Goal: Communication & Community: Share content

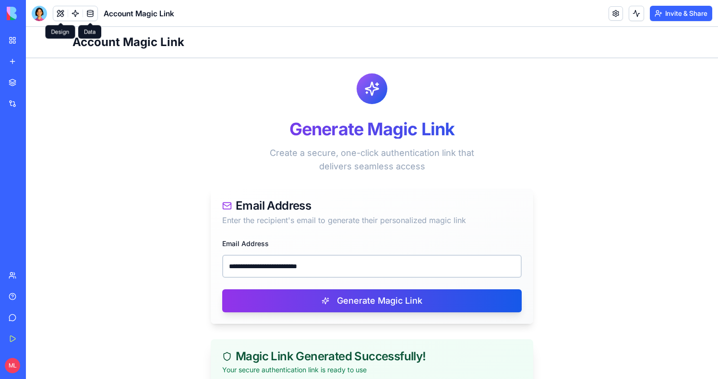
scroll to position [146, 0]
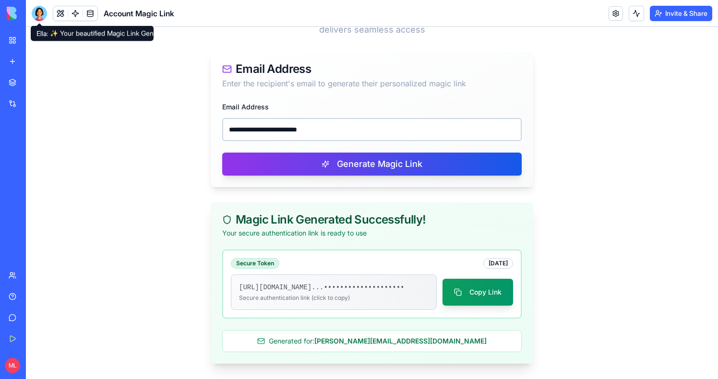
click at [43, 15] on div at bounding box center [39, 13] width 15 height 15
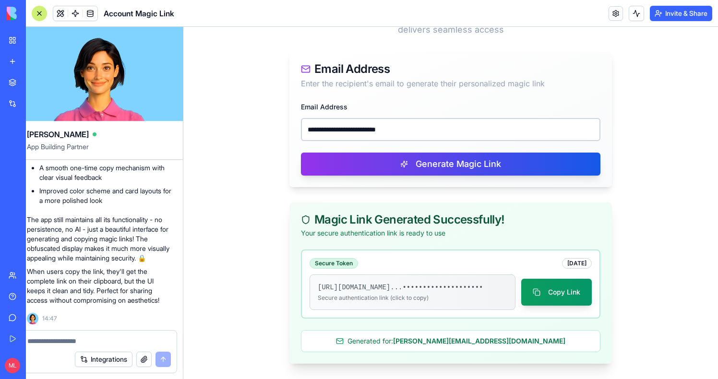
scroll to position [0, 0]
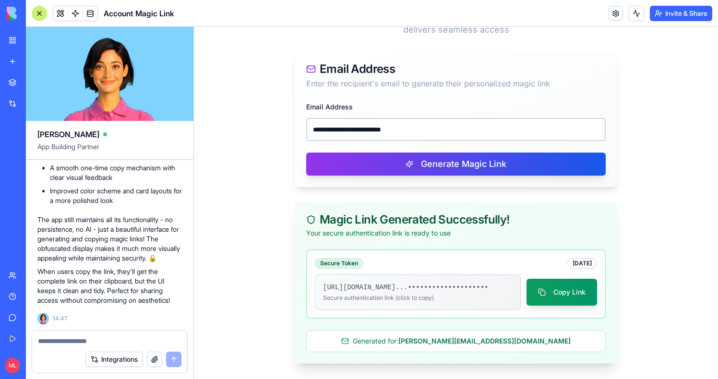
click at [16, 42] on link "My Workspace" at bounding box center [22, 40] width 38 height 19
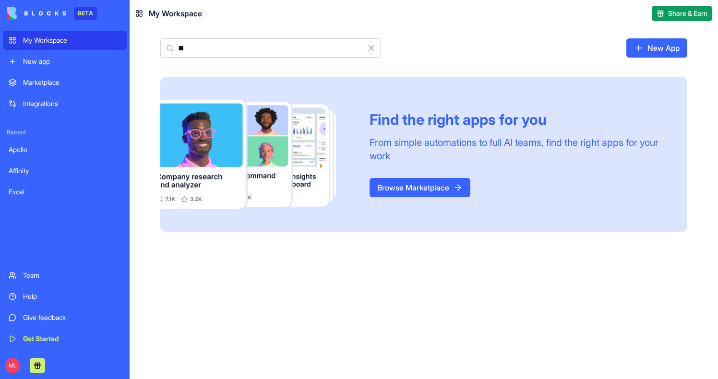
click at [266, 46] on input "**" at bounding box center [270, 47] width 221 height 19
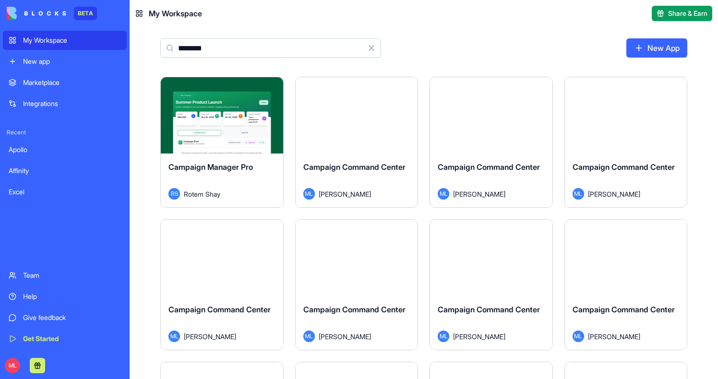
type input "********"
click at [481, 119] on button "Launch" at bounding box center [491, 115] width 72 height 19
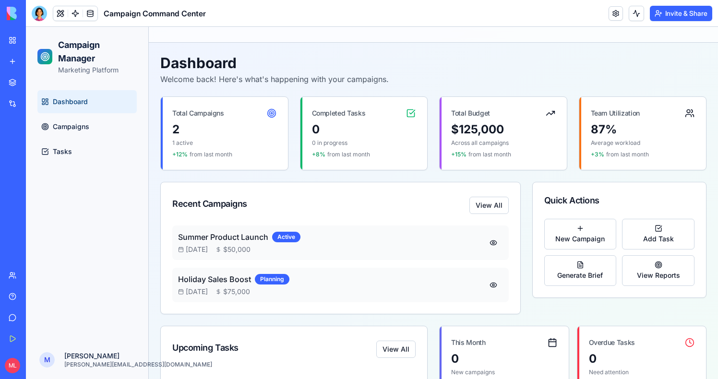
click at [678, 8] on button "Invite & Share" at bounding box center [681, 13] width 62 height 15
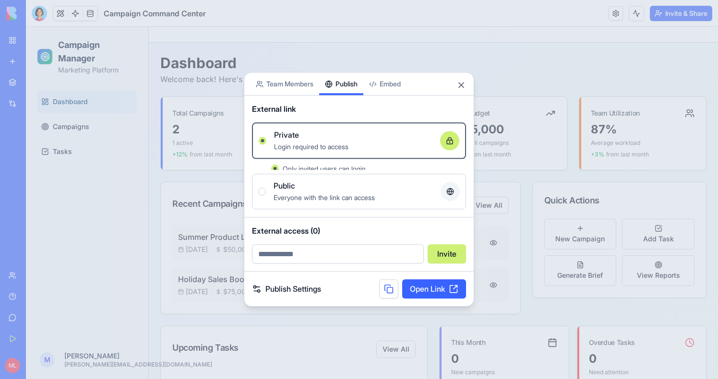
click at [348, 99] on div "Share App Team Members Publish Embed External link Private Login required to ac…" at bounding box center [359, 189] width 230 height 235
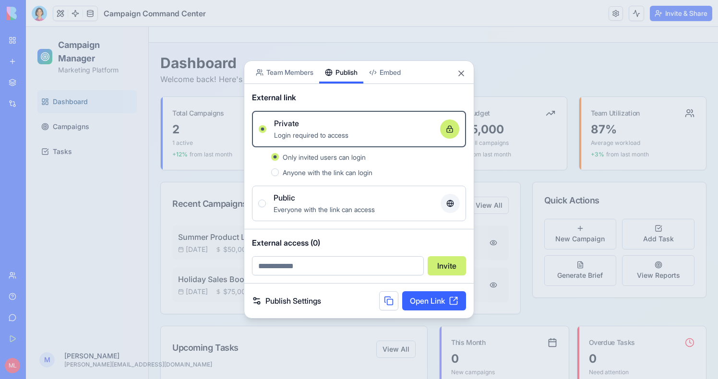
click at [316, 270] on input "email" at bounding box center [338, 265] width 172 height 19
type input "**********"
click at [449, 269] on button "Invite" at bounding box center [447, 265] width 38 height 19
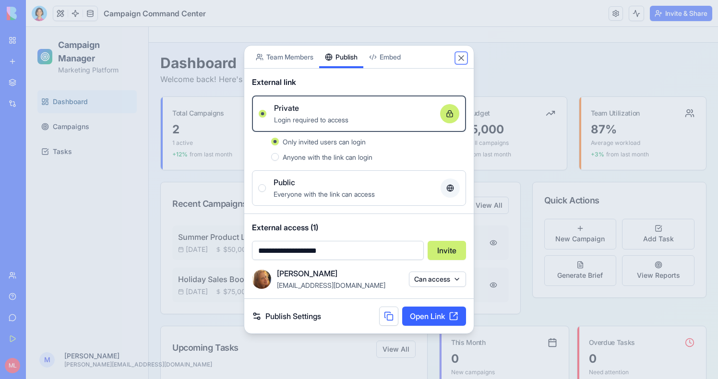
click at [462, 58] on button "Close" at bounding box center [462, 58] width 10 height 10
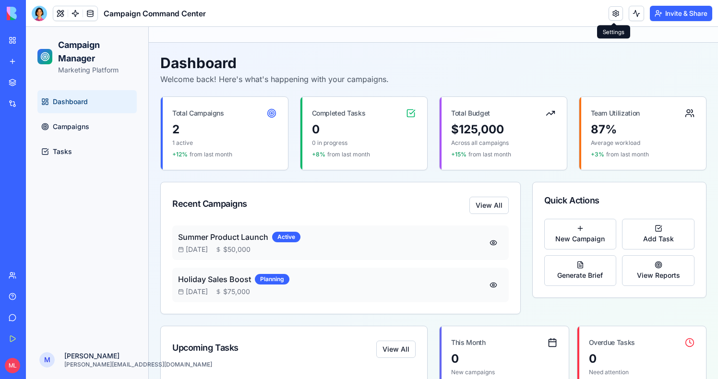
click at [613, 12] on link at bounding box center [616, 13] width 14 height 14
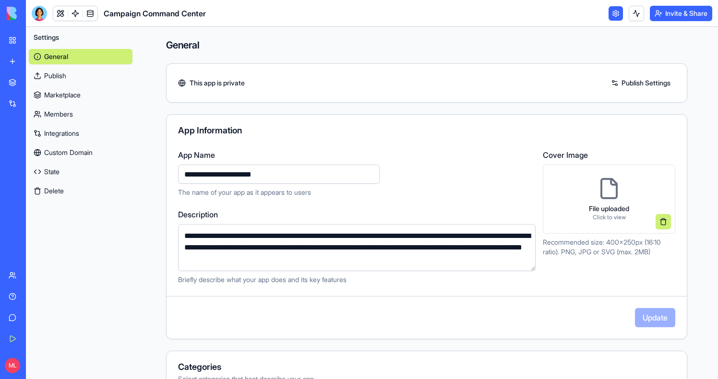
click at [60, 112] on link "Members" at bounding box center [81, 114] width 104 height 15
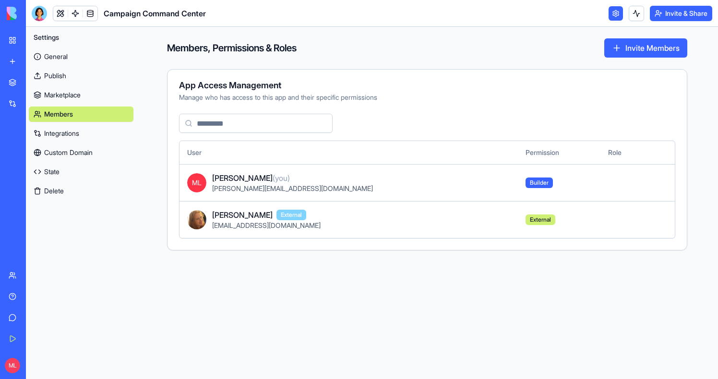
click at [673, 17] on button "Invite & Share" at bounding box center [681, 13] width 62 height 15
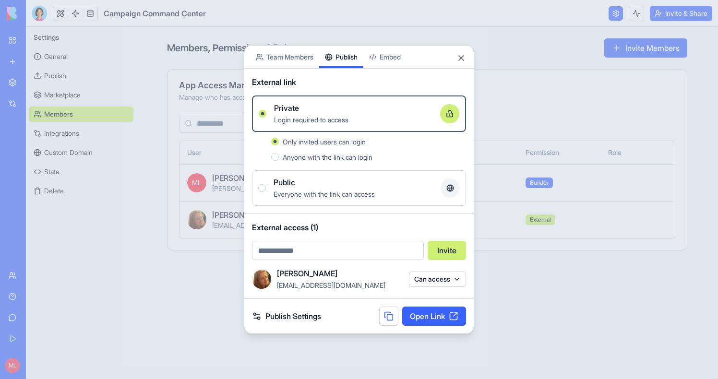
click at [307, 256] on input "email" at bounding box center [338, 250] width 172 height 19
type input "**********"
click at [451, 250] on button "Invite" at bounding box center [447, 250] width 38 height 19
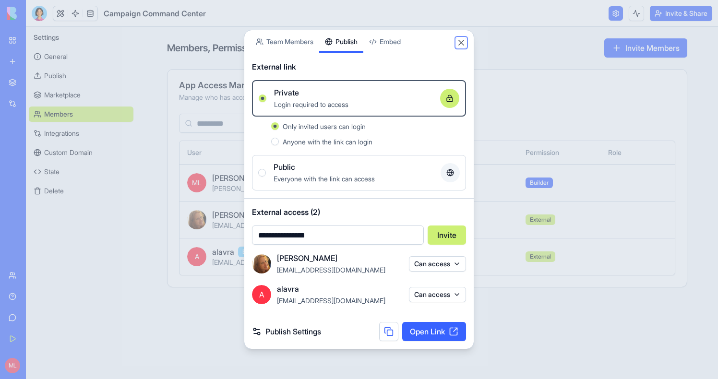
click at [462, 43] on button "Close" at bounding box center [462, 43] width 10 height 10
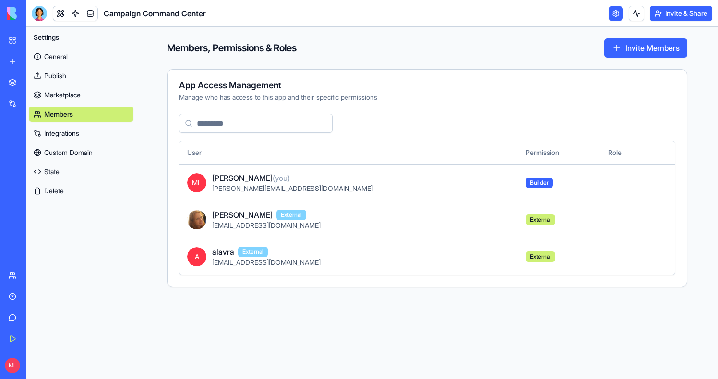
click at [82, 111] on link "Members" at bounding box center [81, 114] width 105 height 15
click at [686, 16] on button "Invite & Share" at bounding box center [681, 13] width 62 height 15
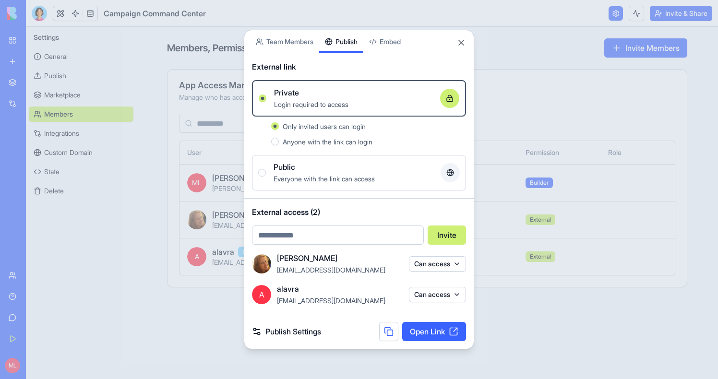
click at [417, 292] on button "Can access" at bounding box center [437, 294] width 57 height 15
click at [419, 315] on div "Remove access" at bounding box center [437, 314] width 72 height 15
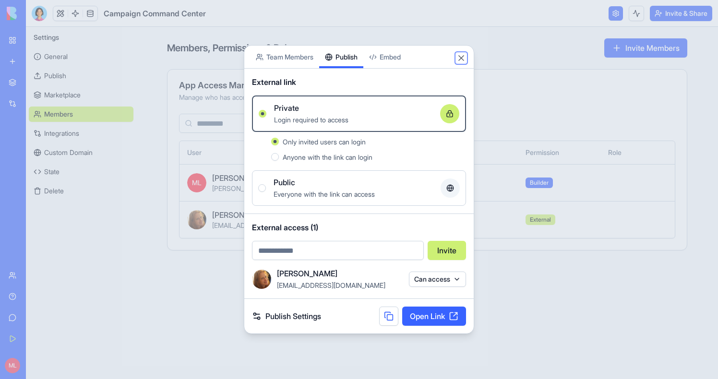
click at [462, 59] on button "Close" at bounding box center [462, 58] width 10 height 10
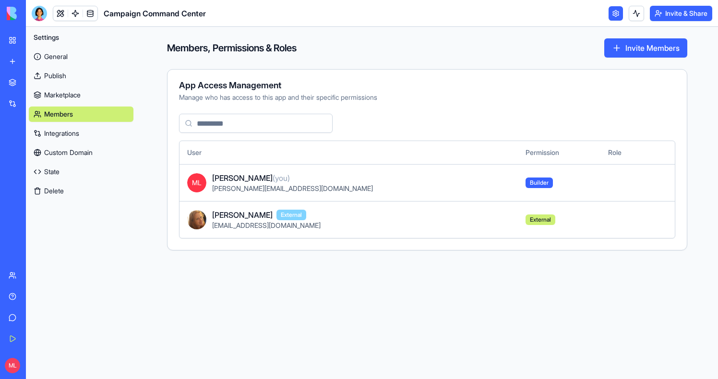
click at [108, 112] on link "Members" at bounding box center [81, 114] width 105 height 15
click at [12, 281] on link "Team" at bounding box center [22, 275] width 38 height 19
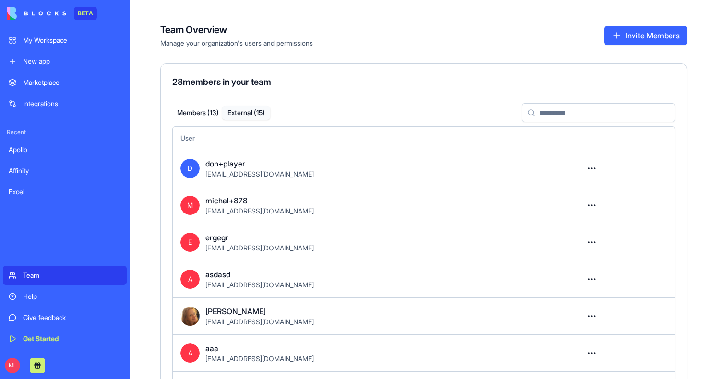
click at [241, 115] on button "External ( 15 )" at bounding box center [246, 113] width 48 height 14
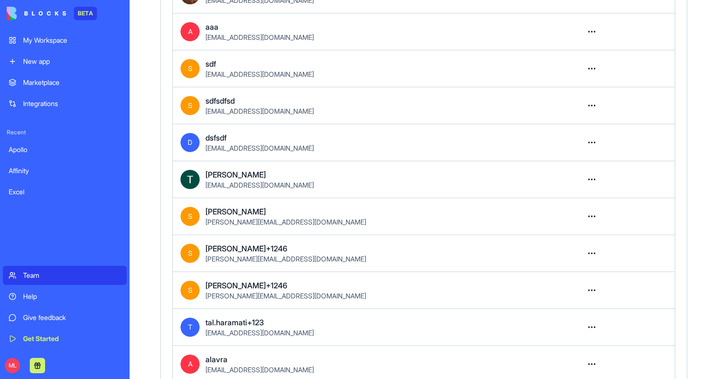
scroll to position [368, 0]
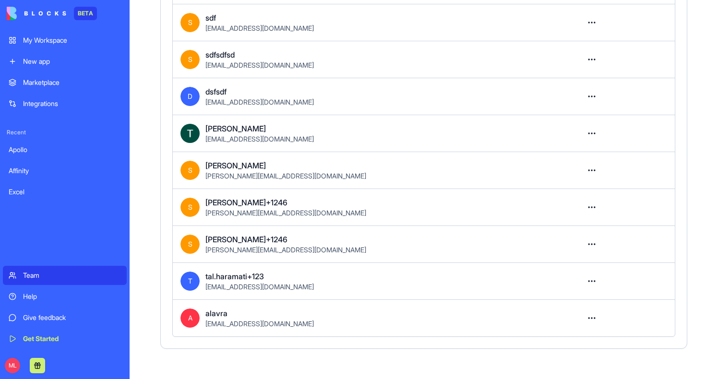
click at [587, 321] on html "BETA My Workspace New app Marketplace Integrations Recent Apollo Affinity Excel…" at bounding box center [359, 189] width 718 height 379
click at [560, 362] on div "Remove user" at bounding box center [558, 358] width 78 height 15
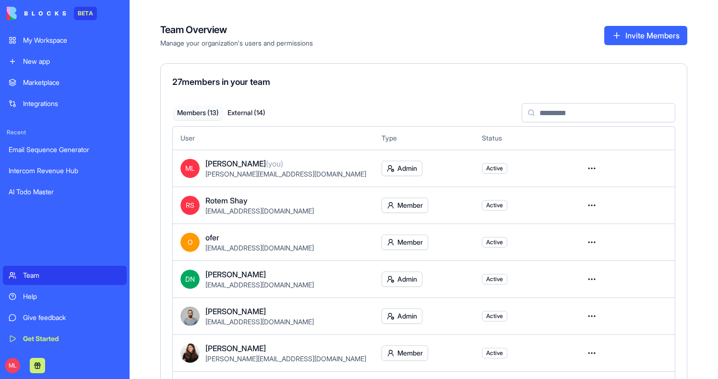
click at [642, 34] on button "Invite Members" at bounding box center [646, 35] width 83 height 19
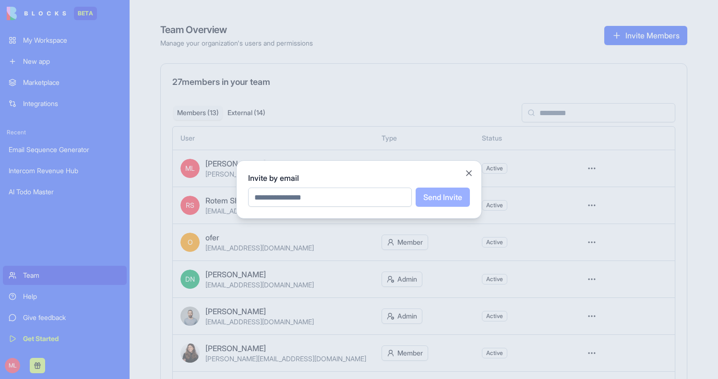
click at [338, 195] on input "email" at bounding box center [330, 197] width 164 height 19
type input "**********"
click at [436, 202] on button "Send Invite" at bounding box center [443, 197] width 54 height 19
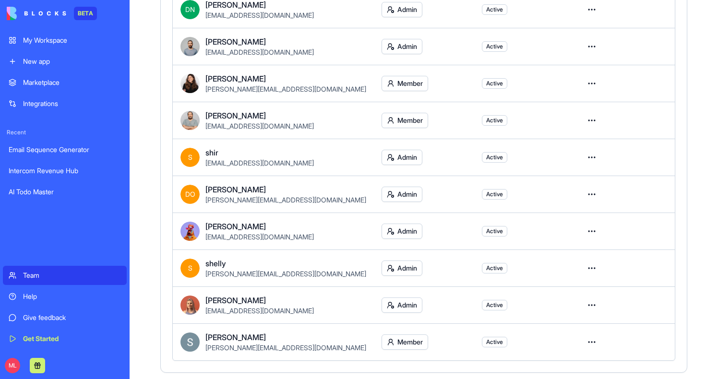
scroll to position [294, 0]
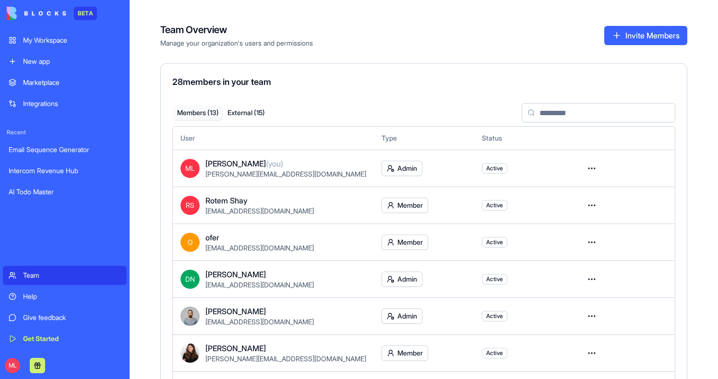
click at [261, 104] on div "Members ( 13 ) External ( 15 )" at bounding box center [221, 112] width 99 height 17
click at [261, 114] on button "External ( 15 )" at bounding box center [246, 113] width 48 height 14
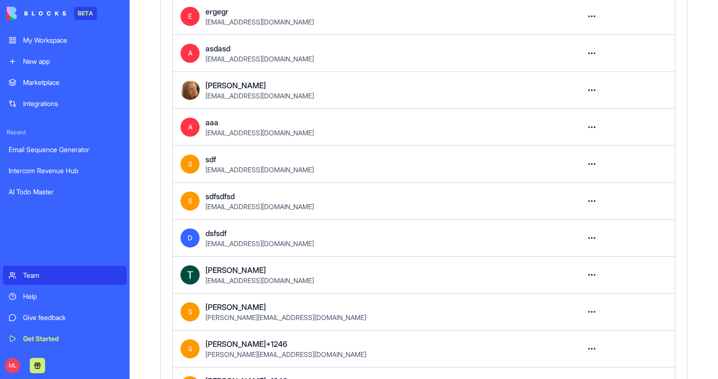
scroll to position [368, 0]
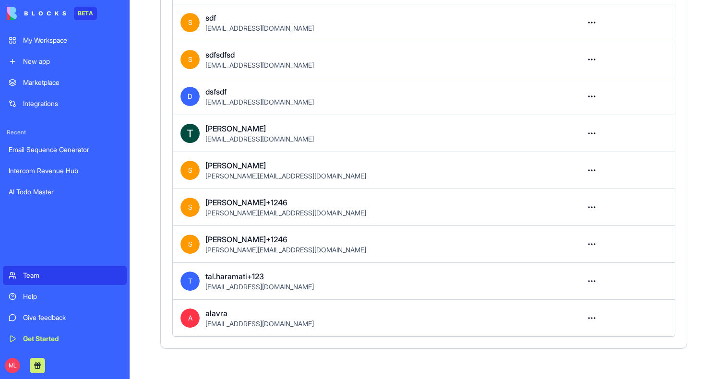
click at [590, 318] on html "BETA My Workspace New app Marketplace Integrations Recent Email Sequence Genera…" at bounding box center [359, 189] width 718 height 379
click at [557, 362] on div "Remove user" at bounding box center [558, 358] width 78 height 15
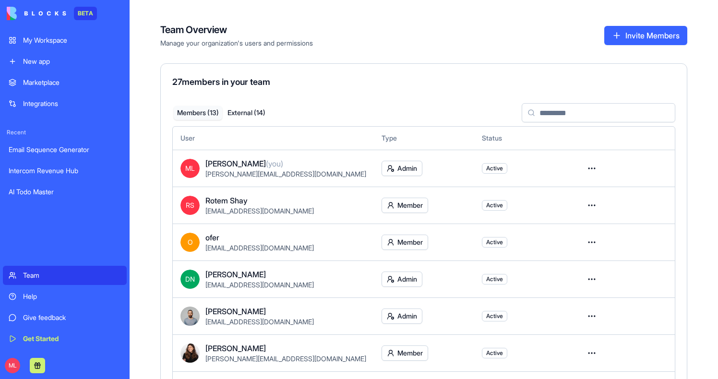
click at [236, 111] on button "External ( 14 )" at bounding box center [246, 113] width 48 height 14
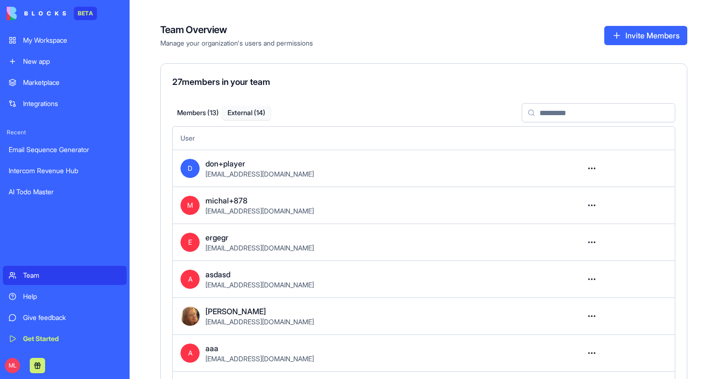
click at [213, 115] on button "Members ( 13 )" at bounding box center [198, 113] width 48 height 14
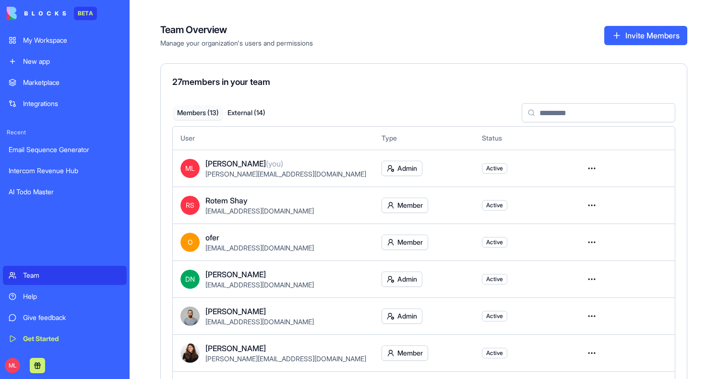
click at [646, 35] on button "Invite Members" at bounding box center [646, 35] width 83 height 19
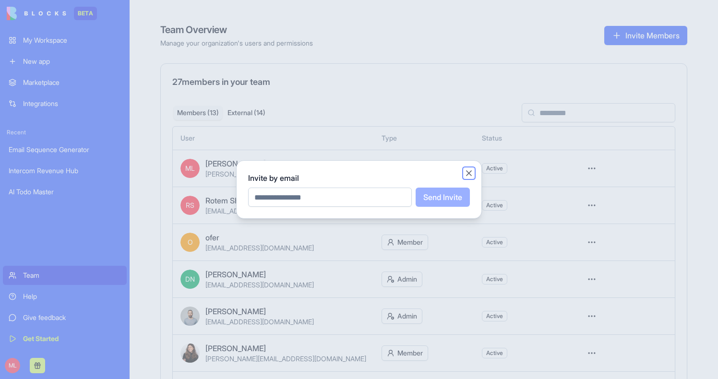
click at [468, 171] on button "Close" at bounding box center [469, 174] width 10 height 10
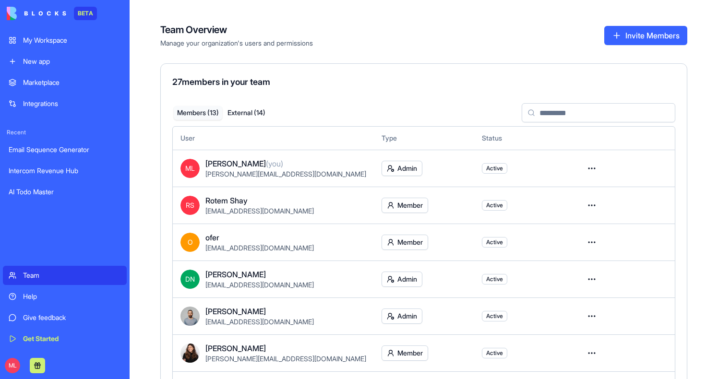
click at [48, 148] on div "Email Sequence Generator" at bounding box center [65, 150] width 112 height 10
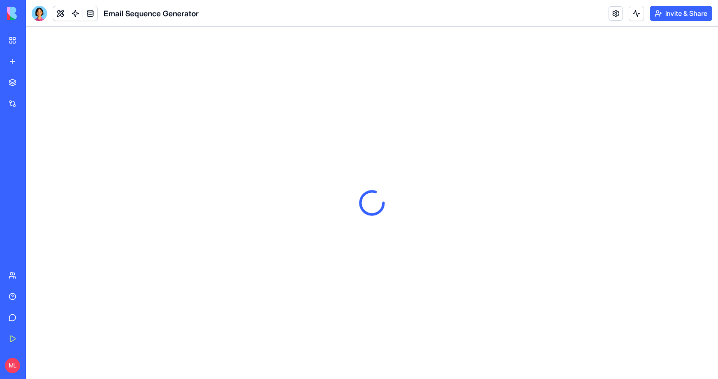
click at [680, 15] on button "Invite & Share" at bounding box center [681, 13] width 62 height 15
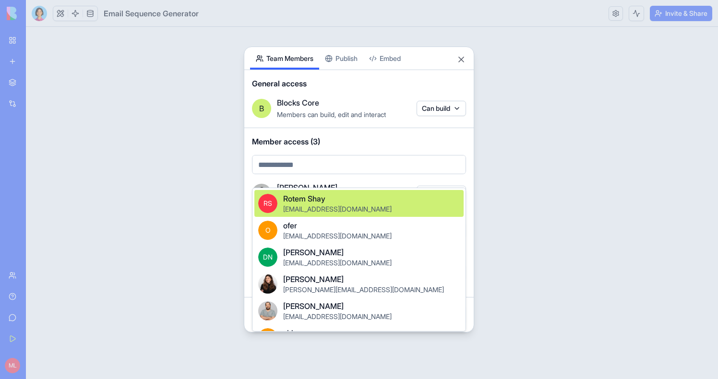
click at [315, 174] on body "BETA My Workspace New app Marketplace Integrations Recent Email Sequence Genera…" at bounding box center [359, 189] width 718 height 379
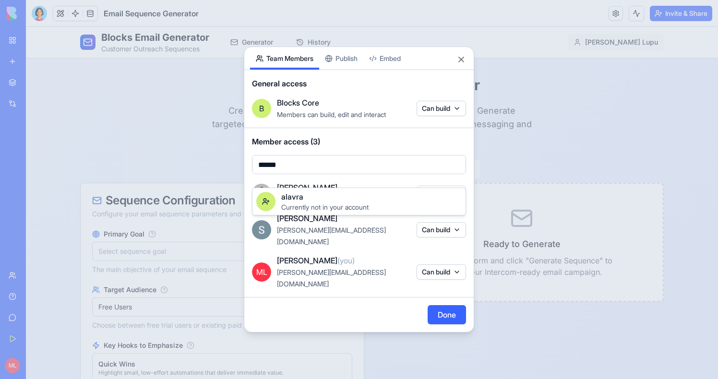
type input "******"
click at [290, 205] on span "Currently not in your account" at bounding box center [324, 207] width 87 height 8
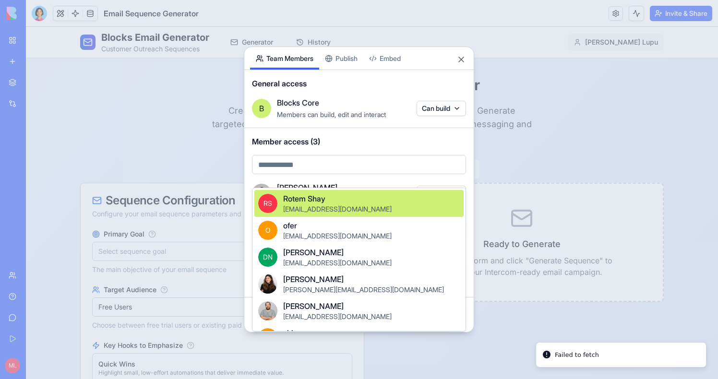
click at [304, 173] on body "BETA My Workspace New app Marketplace Integrations Recent Email Sequence Genera…" at bounding box center [359, 189] width 718 height 379
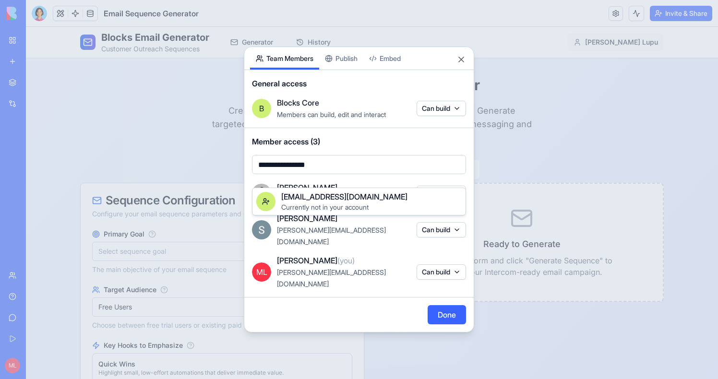
type input "**********"
click at [326, 212] on div "alavra@gmail.com Currently not in your account" at bounding box center [359, 201] width 213 height 27
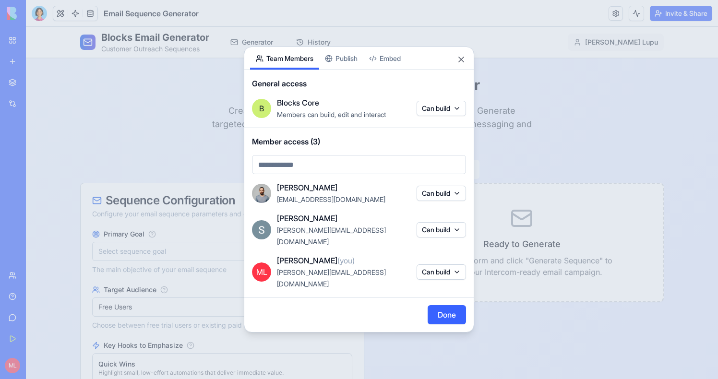
click at [446, 305] on button "Done" at bounding box center [447, 314] width 38 height 19
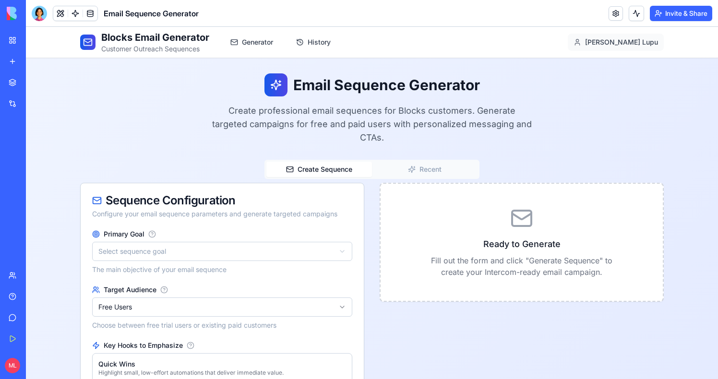
click at [679, 20] on button "Invite & Share" at bounding box center [681, 13] width 62 height 15
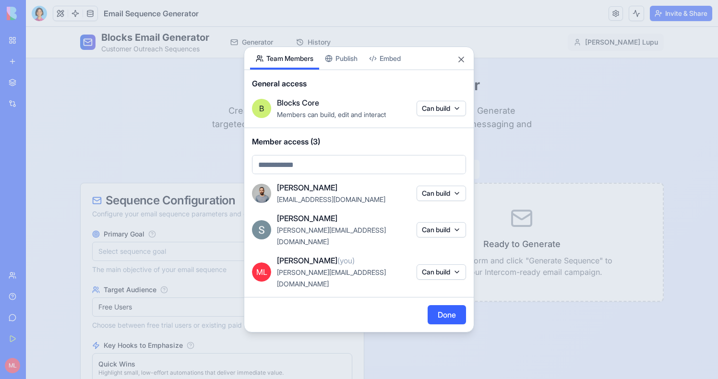
click at [164, 63] on div at bounding box center [359, 189] width 718 height 379
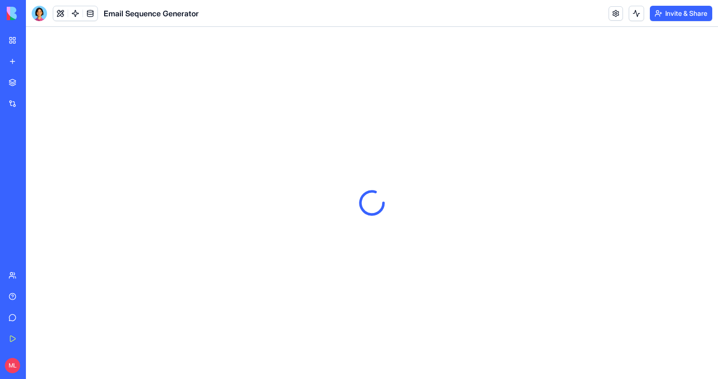
click at [18, 277] on link "Team" at bounding box center [22, 275] width 38 height 19
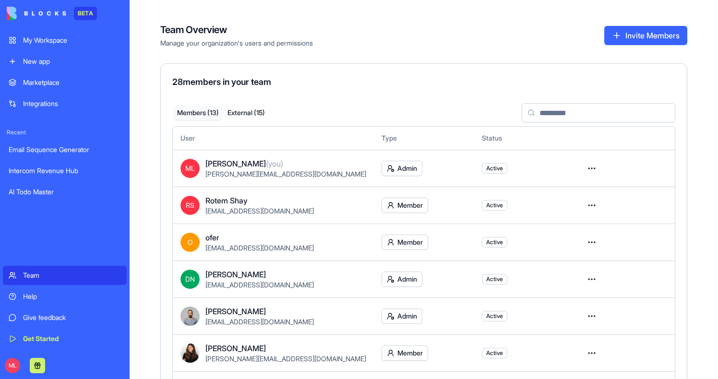
click at [253, 98] on div "28 members in your team Members ( 13 ) External ( 15 ) User Type Status ML [PER…" at bounding box center [423, 353] width 527 height 580
click at [253, 121] on div "Members ( 13 ) External ( 15 )" at bounding box center [221, 112] width 99 height 17
click at [253, 103] on div "28 members in your team Members ( 13 ) External ( 15 ) User Type Status ML [PER…" at bounding box center [423, 353] width 527 height 580
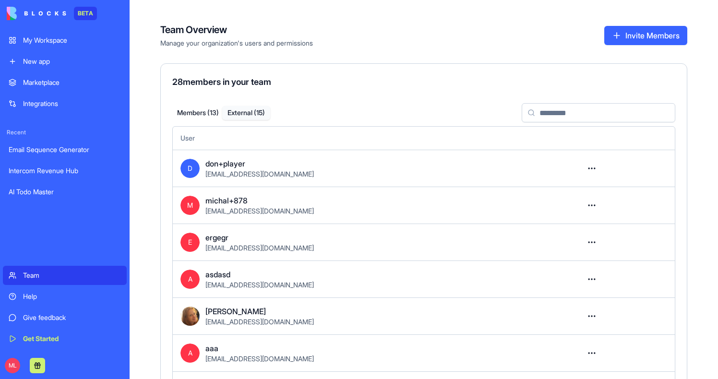
click at [253, 112] on button "External ( 15 )" at bounding box center [246, 113] width 48 height 14
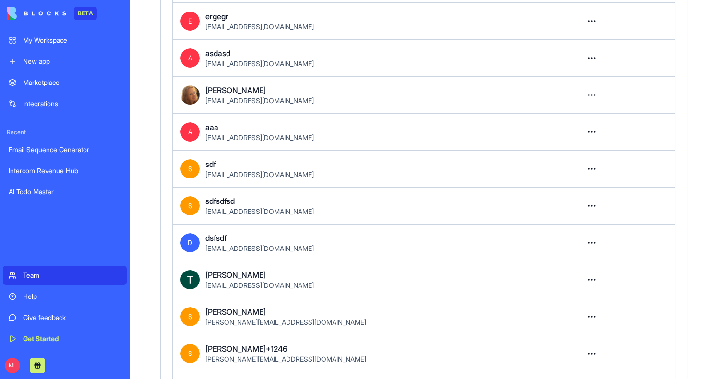
scroll to position [368, 0]
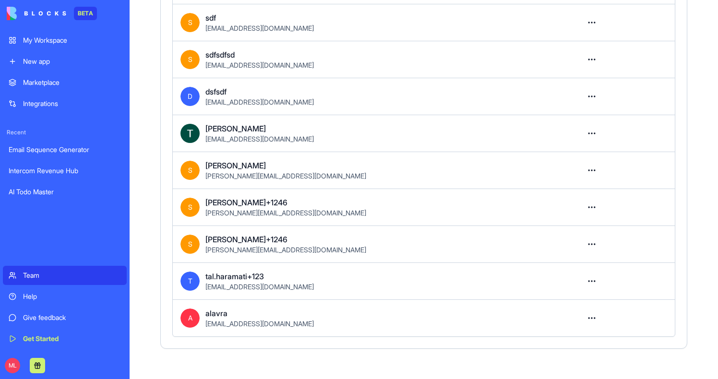
click at [591, 325] on html "BETA My Workspace New app Marketplace Integrations Recent Email Sequence Genera…" at bounding box center [359, 189] width 718 height 379
click at [587, 342] on div "Convert to member" at bounding box center [558, 339] width 78 height 15
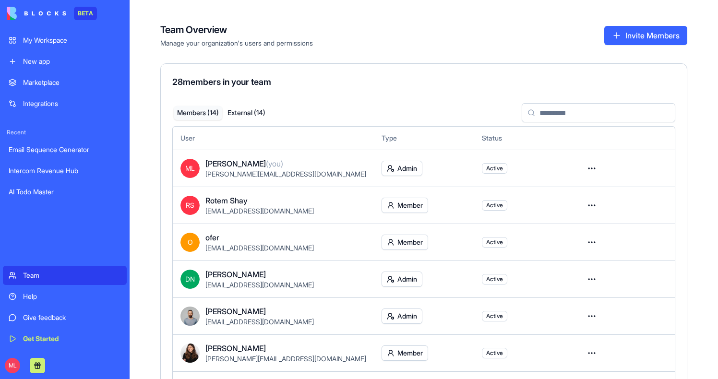
scroll to position [331, 0]
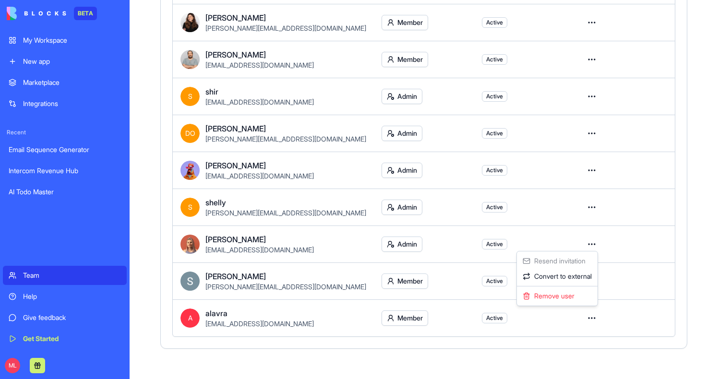
click at [588, 324] on html "BETA My Workspace New app Marketplace Integrations Recent Email Sequence Genera…" at bounding box center [359, 189] width 718 height 379
click at [565, 279] on div "Convert to external" at bounding box center [557, 276] width 77 height 15
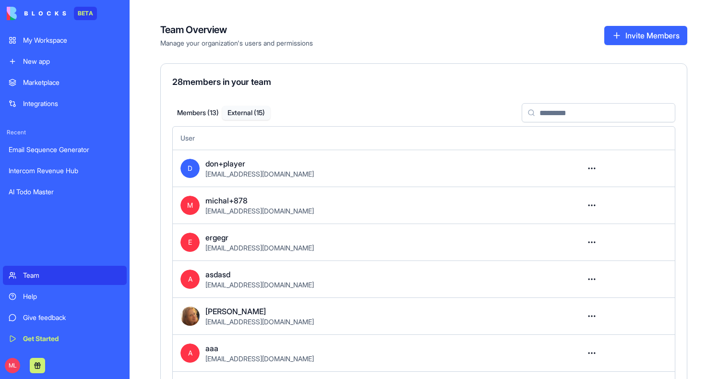
click at [241, 109] on button "External ( 15 )" at bounding box center [246, 113] width 48 height 14
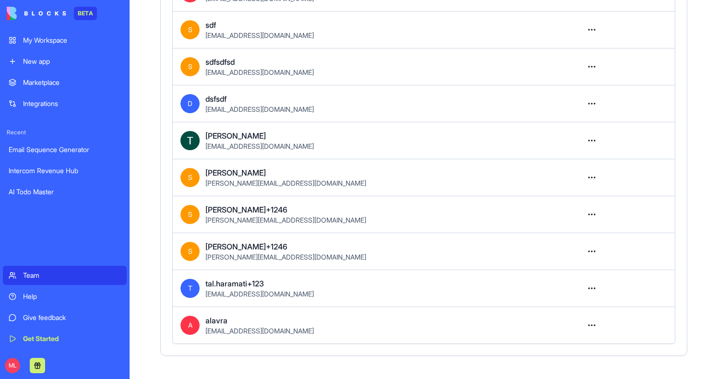
scroll to position [368, 0]
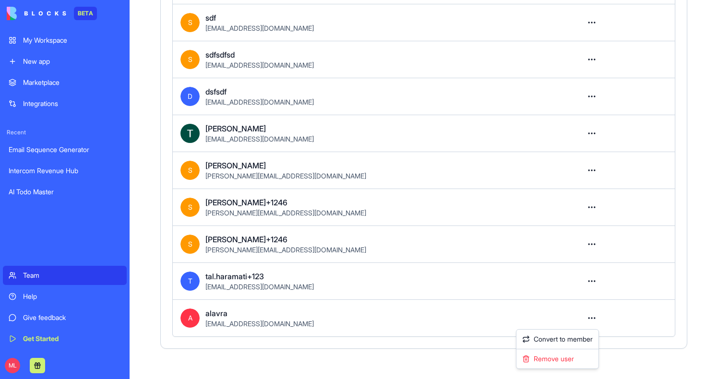
click at [591, 321] on html "BETA My Workspace New app Marketplace Integrations Recent Email Sequence Genera…" at bounding box center [359, 189] width 718 height 379
click at [564, 363] on div "Remove user" at bounding box center [558, 358] width 78 height 15
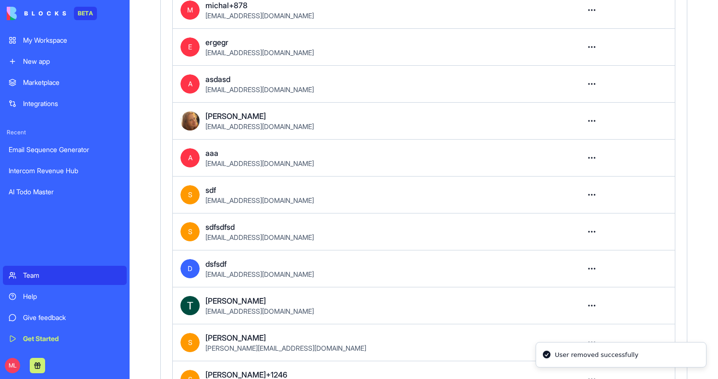
scroll to position [0, 0]
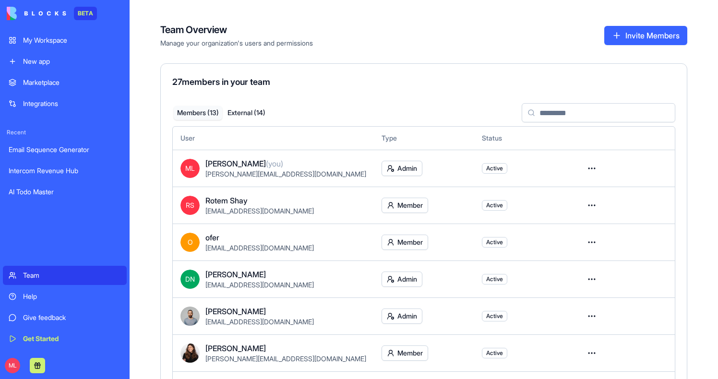
click at [634, 35] on button "Invite Members" at bounding box center [646, 35] width 83 height 19
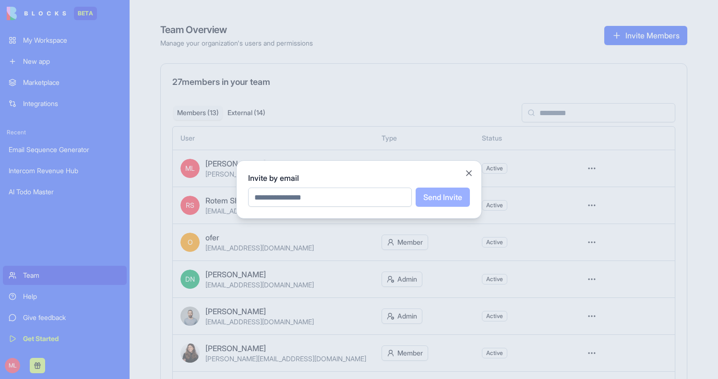
click at [306, 193] on input "email" at bounding box center [330, 197] width 164 height 19
click at [471, 170] on button "Close" at bounding box center [469, 174] width 10 height 10
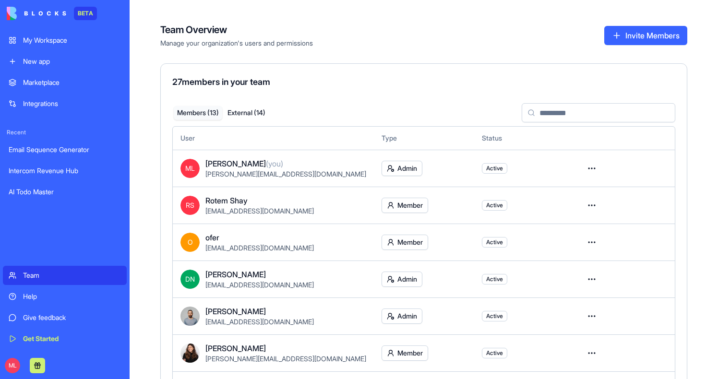
click at [77, 145] on div "Email Sequence Generator" at bounding box center [65, 150] width 112 height 10
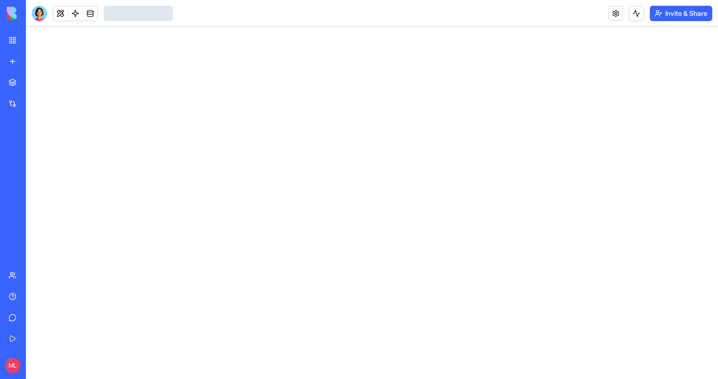
click at [681, 17] on button "Invite & Share" at bounding box center [681, 13] width 62 height 15
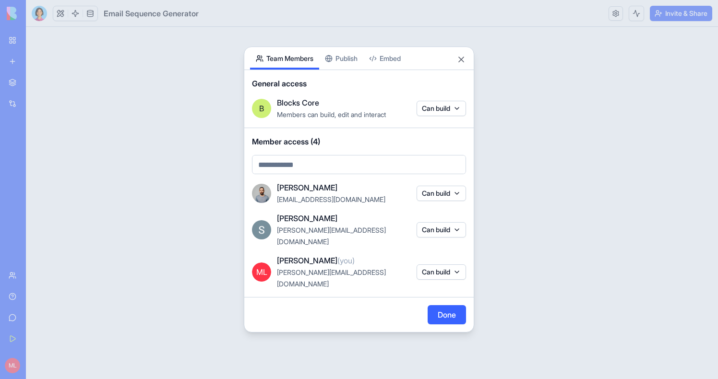
click at [302, 178] on body "BETA My Workspace New app Marketplace Integrations Recent Email Sequence Genera…" at bounding box center [359, 189] width 718 height 379
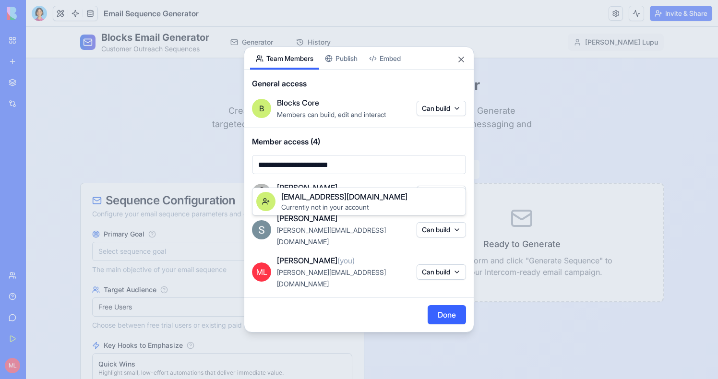
type input "**********"
click at [306, 175] on div at bounding box center [359, 189] width 718 height 379
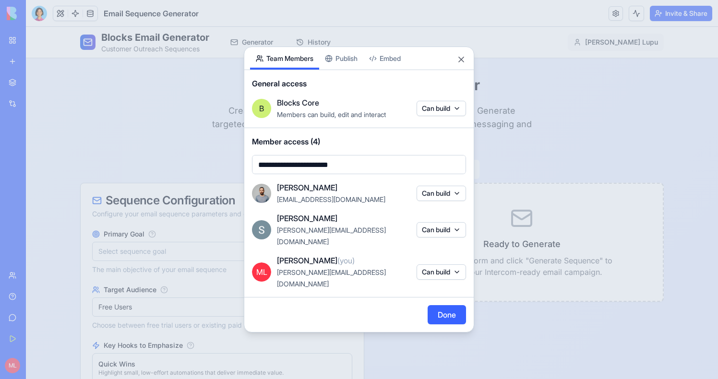
click at [306, 175] on body "**********" at bounding box center [359, 189] width 718 height 379
click at [306, 175] on div at bounding box center [359, 189] width 718 height 379
click at [306, 175] on body "**********" at bounding box center [359, 189] width 718 height 379
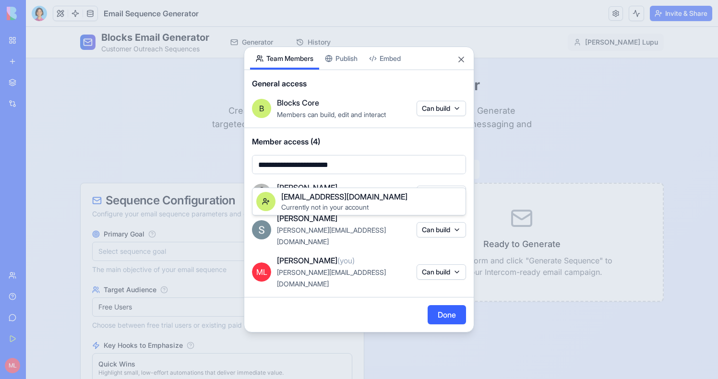
click at [306, 175] on body "**********" at bounding box center [359, 189] width 718 height 379
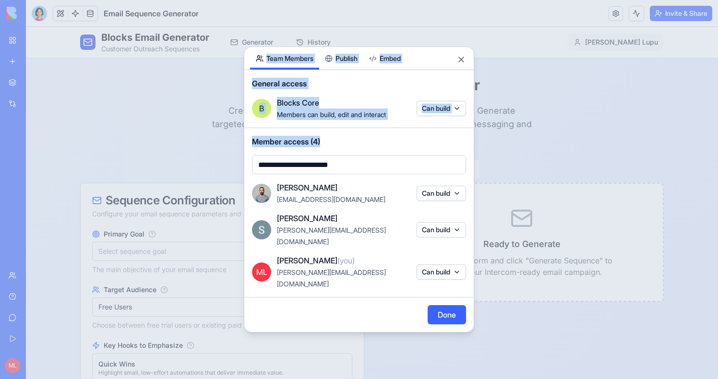
drag, startPoint x: 313, startPoint y: 177, endPoint x: 267, endPoint y: 177, distance: 46.1
click at [267, 177] on body "**********" at bounding box center [359, 189] width 718 height 379
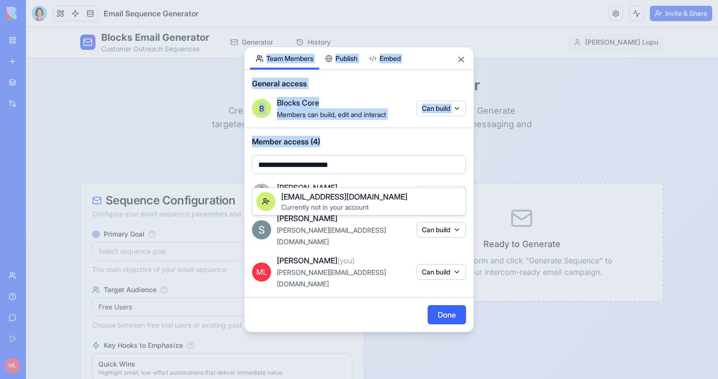
click at [267, 177] on body "**********" at bounding box center [359, 189] width 718 height 379
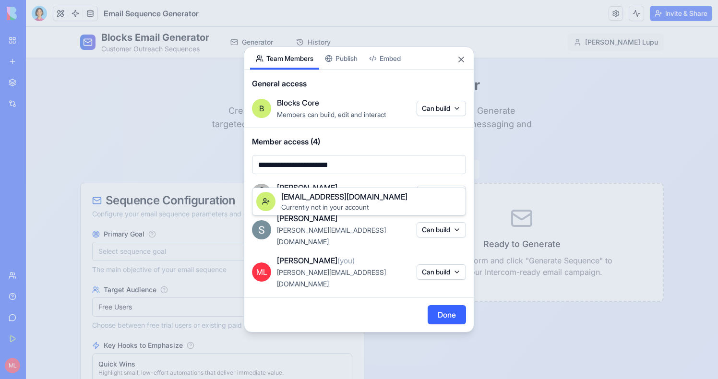
click at [182, 89] on div at bounding box center [359, 189] width 718 height 379
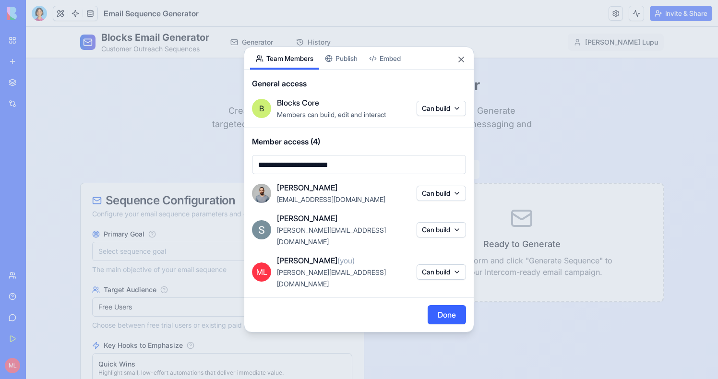
click at [182, 89] on div at bounding box center [359, 189] width 718 height 379
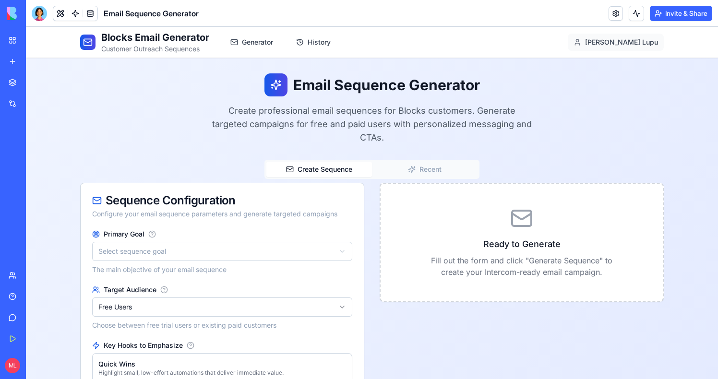
click at [670, 20] on button "Invite & Share" at bounding box center [681, 13] width 62 height 15
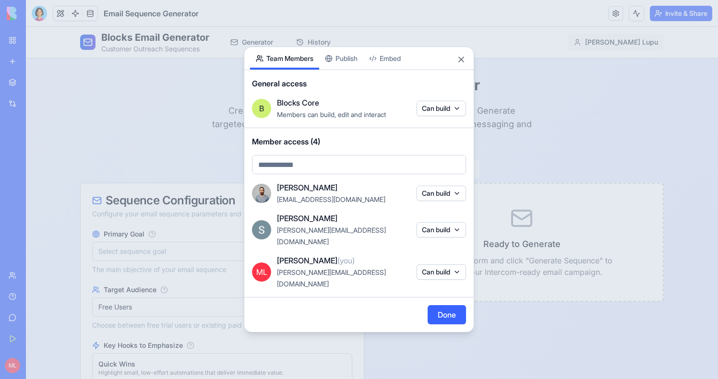
click at [293, 182] on body "BETA My Workspace New app Marketplace Integrations Recent Email Sequence Genera…" at bounding box center [359, 189] width 718 height 379
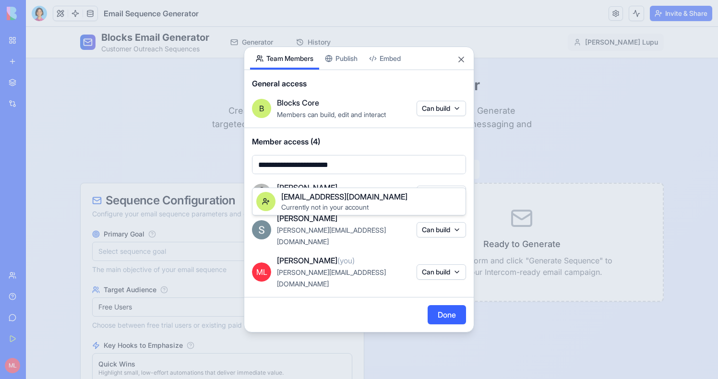
type input "**********"
click at [295, 203] on span "Currently not in your account" at bounding box center [324, 207] width 87 height 8
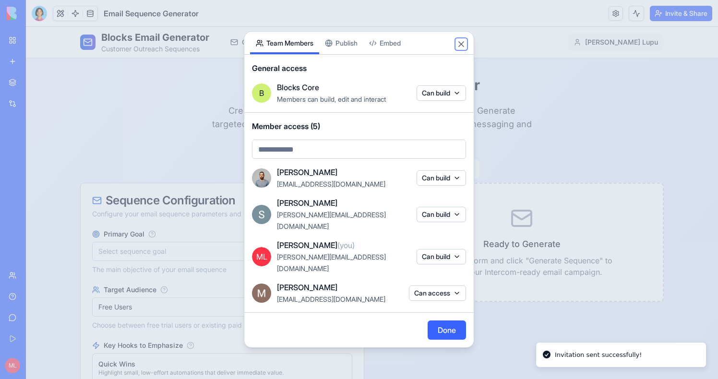
click at [460, 49] on button "Close" at bounding box center [462, 44] width 10 height 10
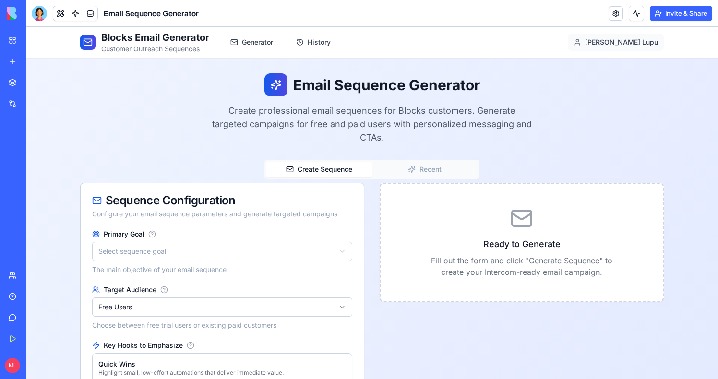
click at [10, 280] on link "Team" at bounding box center [22, 275] width 38 height 19
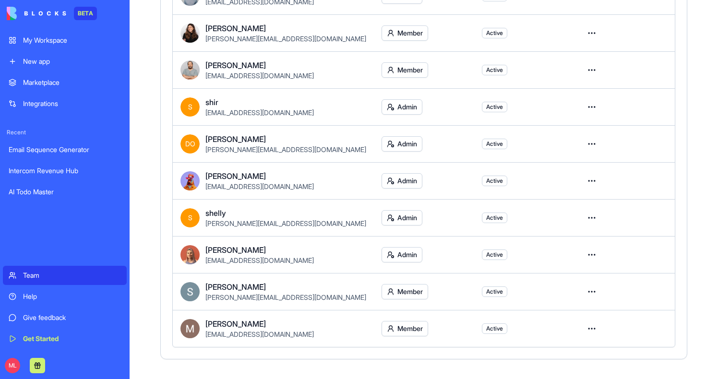
scroll to position [331, 0]
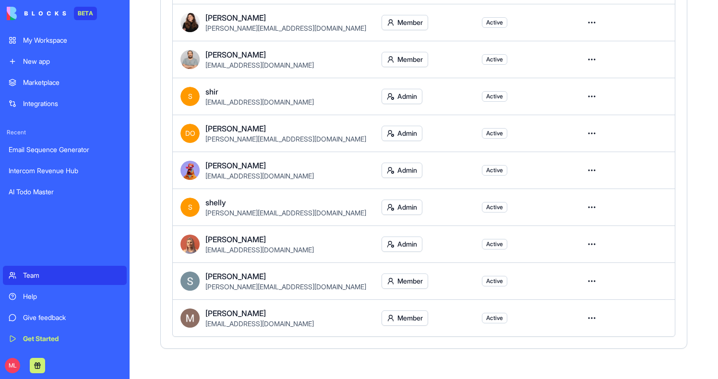
click at [591, 320] on html "BETA My Workspace New app Marketplace Integrations Recent Email Sequence Genera…" at bounding box center [359, 189] width 718 height 379
click at [571, 282] on div "Convert to external" at bounding box center [557, 276] width 77 height 15
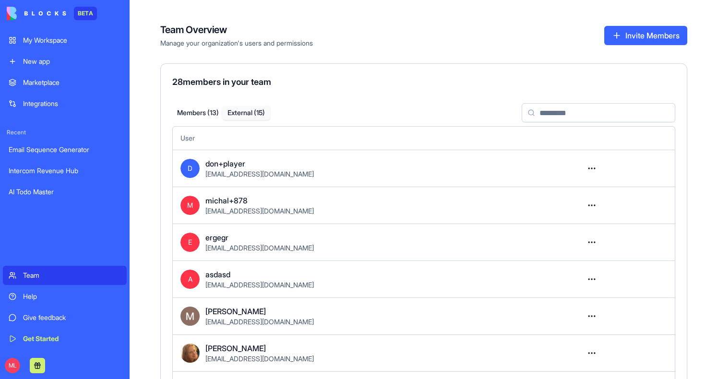
click at [249, 107] on button "External ( 15 )" at bounding box center [246, 113] width 48 height 14
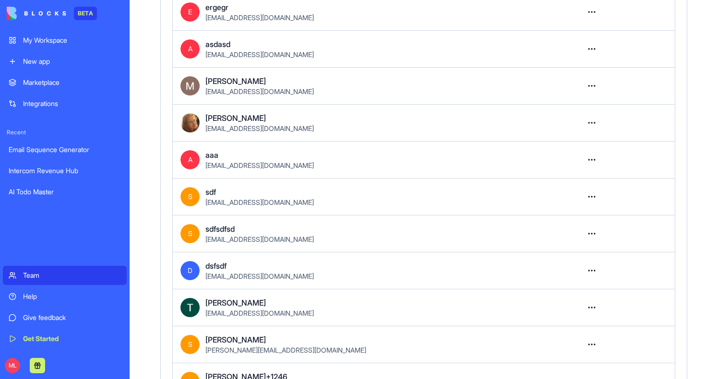
scroll to position [262, 0]
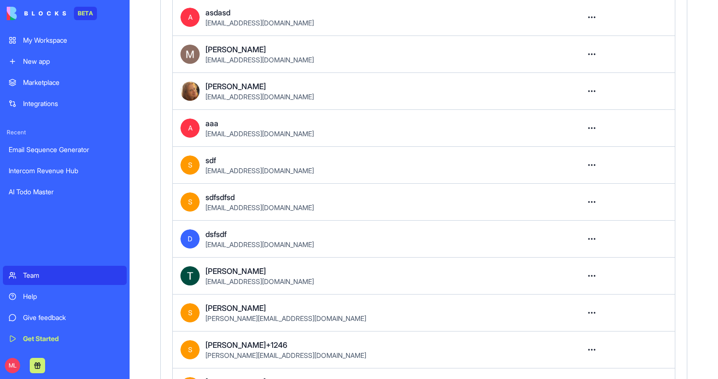
click at [593, 57] on html "BETA My Workspace New app Marketplace Integrations Recent Email Sequence Genera…" at bounding box center [359, 189] width 718 height 379
click at [575, 98] on div "Remove user" at bounding box center [558, 95] width 78 height 15
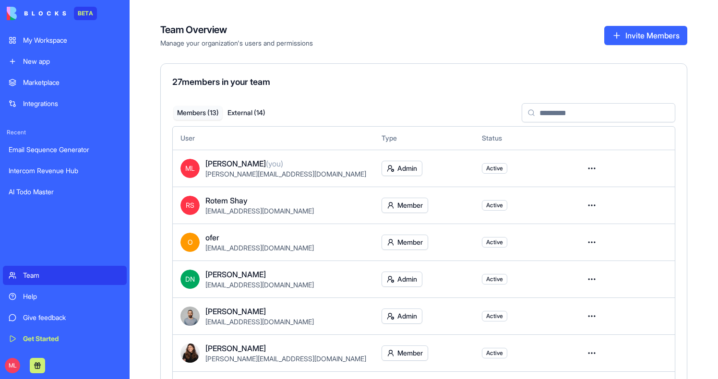
click at [64, 153] on div "Email Sequence Generator" at bounding box center [65, 150] width 112 height 10
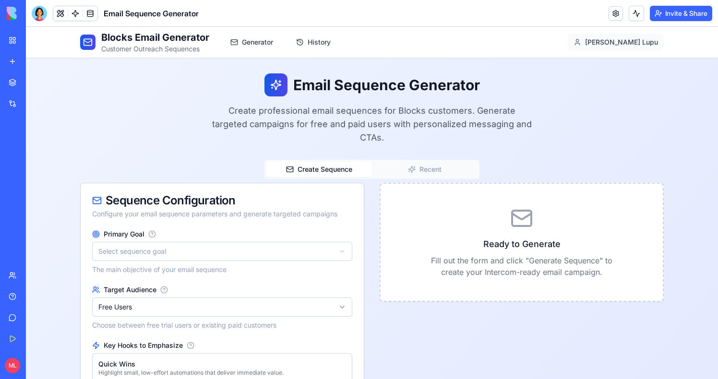
click at [675, 13] on button "Invite & Share" at bounding box center [681, 13] width 62 height 15
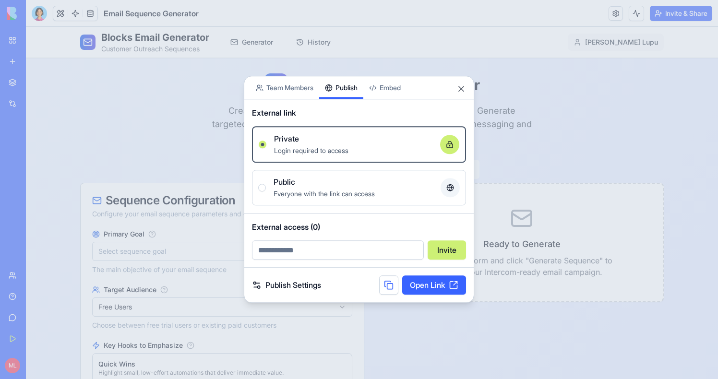
click at [346, 76] on button "Publish" at bounding box center [341, 87] width 44 height 23
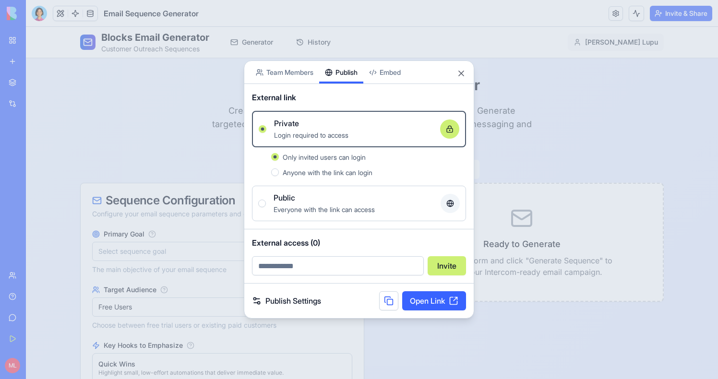
click at [302, 261] on input "email" at bounding box center [338, 265] width 172 height 19
type input "**********"
click at [451, 272] on button "Invite" at bounding box center [447, 265] width 38 height 19
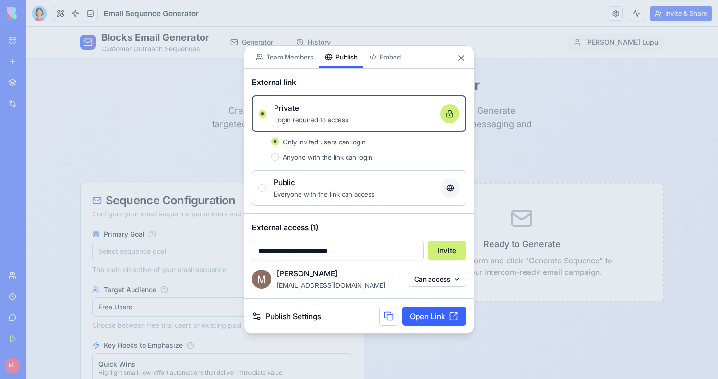
click at [105, 122] on div at bounding box center [359, 189] width 718 height 379
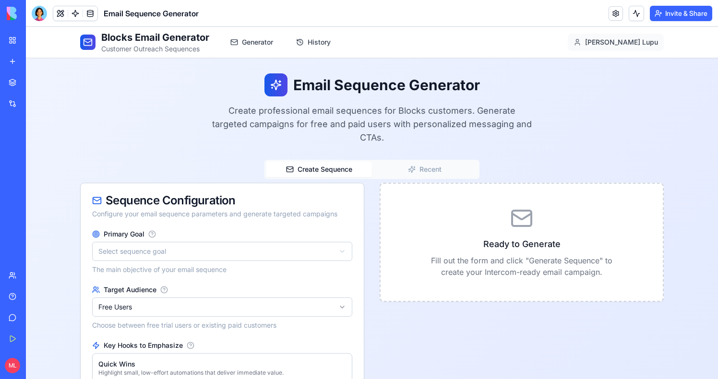
click at [25, 273] on div "Team" at bounding box center [29, 276] width 12 height 10
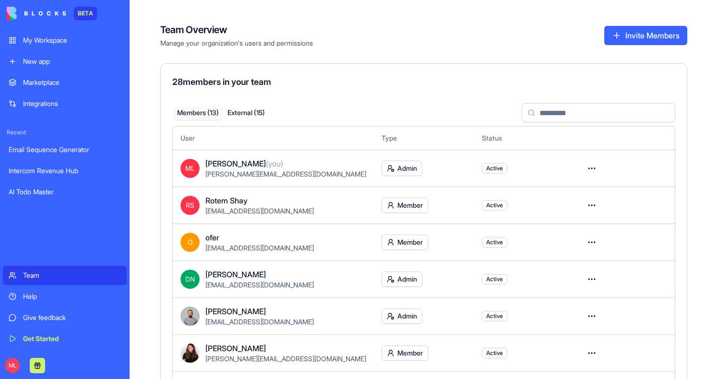
click at [594, 169] on html "BETA My Workspace New app Marketplace Integrations Recent Email Sequence Genera…" at bounding box center [359, 189] width 718 height 379
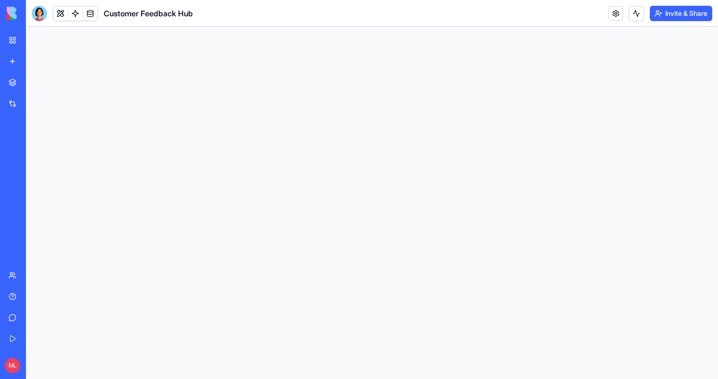
click at [673, 17] on button "Invite & Share" at bounding box center [681, 13] width 62 height 15
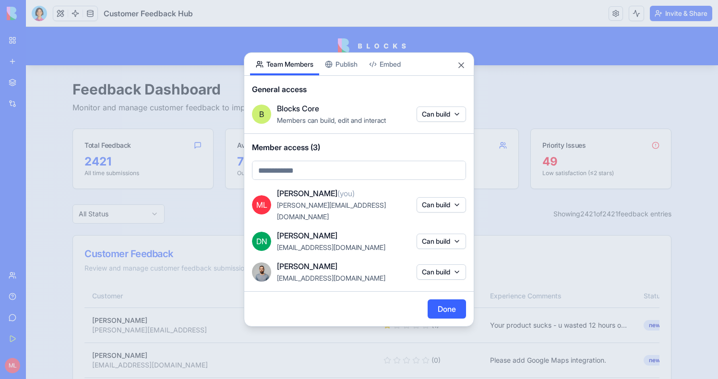
click at [344, 75] on body "BETA My Workspace New app Marketplace Integrations Recent SharePoint HubSpot Le…" at bounding box center [359, 189] width 718 height 379
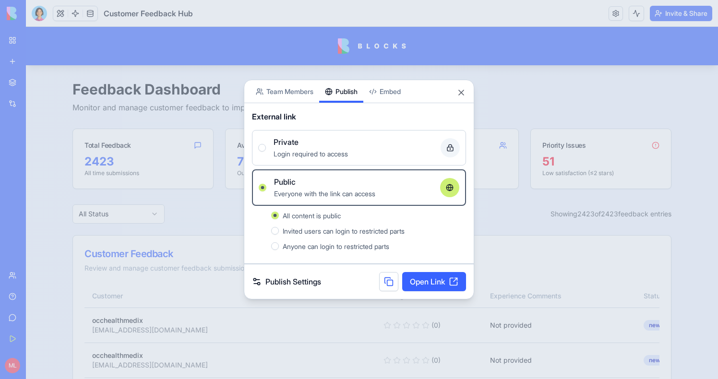
click at [285, 154] on span "Login required to access" at bounding box center [311, 154] width 74 height 8
click at [266, 152] on button "Private Login required to access" at bounding box center [262, 148] width 8 height 8
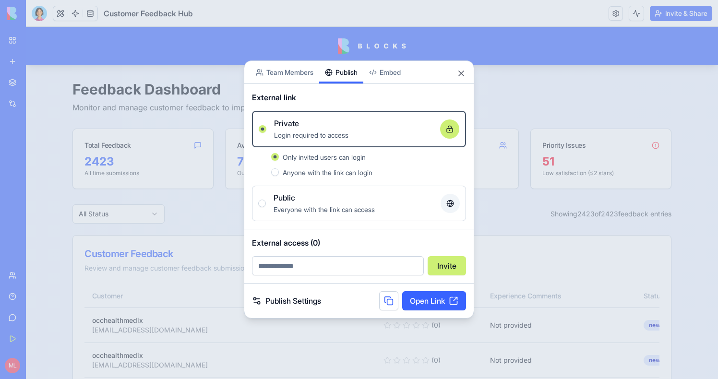
click at [311, 264] on input "email" at bounding box center [338, 265] width 172 height 19
click at [423, 242] on span "External access (0)" at bounding box center [359, 243] width 214 height 12
